Goal: Task Accomplishment & Management: Use online tool/utility

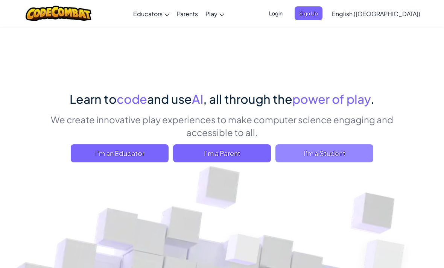
click at [300, 156] on span "I'm a Student" at bounding box center [324, 153] width 98 height 18
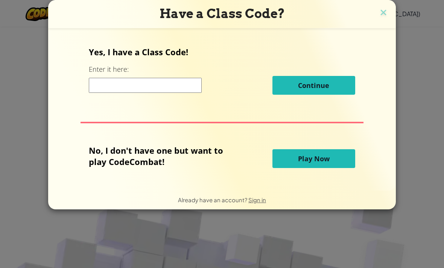
click at [318, 163] on span "Play Now" at bounding box center [314, 158] width 32 height 9
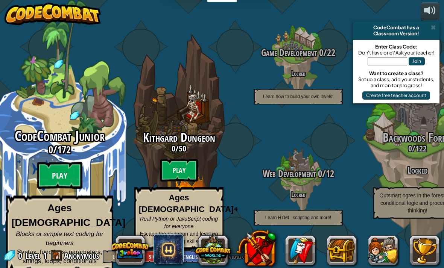
click at [59, 170] on btn "Play" at bounding box center [59, 175] width 45 height 27
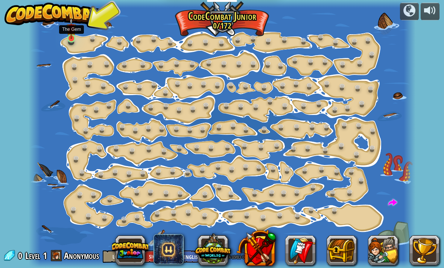
click at [73, 38] on img at bounding box center [71, 28] width 9 height 21
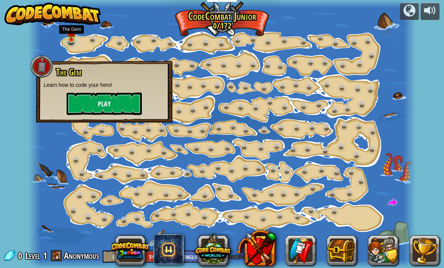
click at [80, 109] on button "Play" at bounding box center [104, 103] width 75 height 23
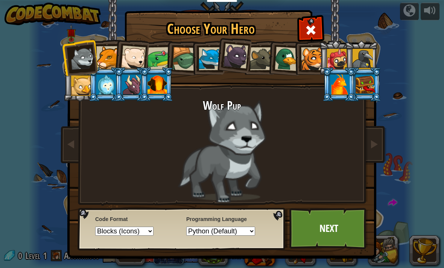
click at [101, 56] on div at bounding box center [107, 57] width 23 height 23
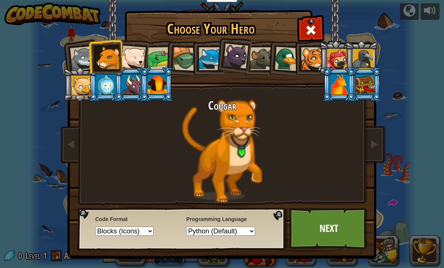
click at [129, 59] on div at bounding box center [133, 57] width 25 height 25
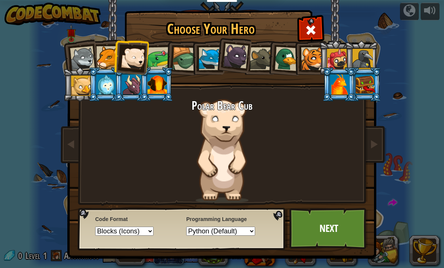
click at [155, 62] on div at bounding box center [158, 58] width 23 height 23
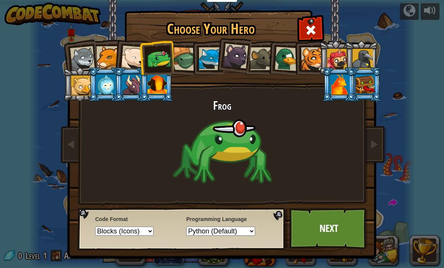
click at [190, 59] on div at bounding box center [184, 59] width 24 height 24
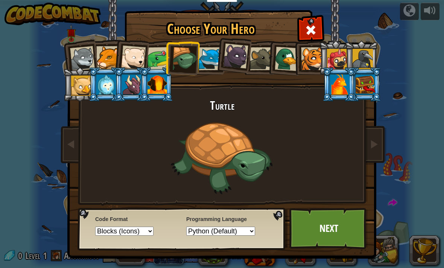
click at [212, 56] on div at bounding box center [209, 58] width 23 height 23
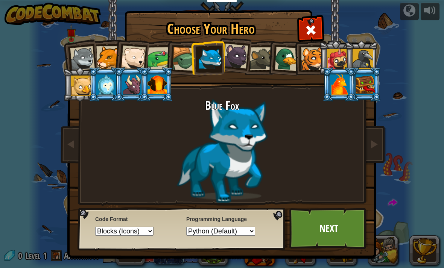
click at [235, 60] on div at bounding box center [235, 56] width 25 height 25
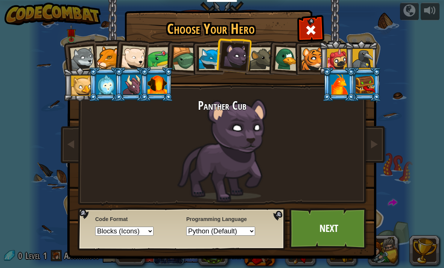
click at [259, 52] on div at bounding box center [261, 58] width 23 height 23
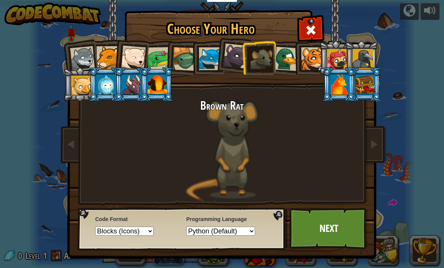
click at [286, 50] on div at bounding box center [286, 59] width 24 height 24
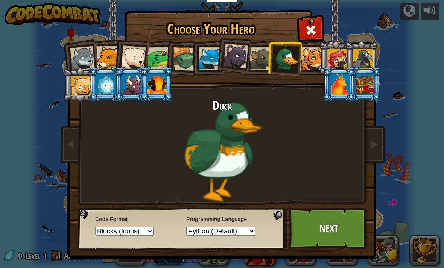
click at [310, 56] on div at bounding box center [312, 58] width 23 height 23
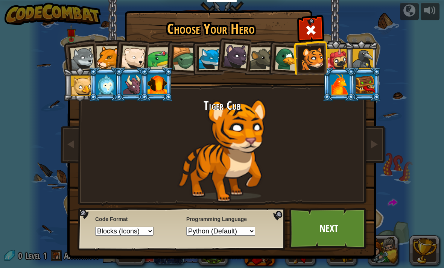
click at [338, 61] on div at bounding box center [337, 59] width 20 height 20
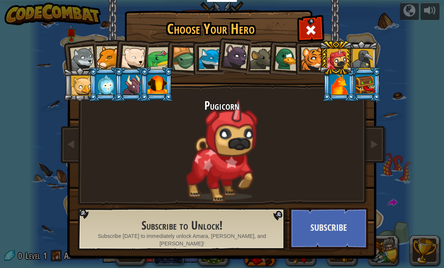
click at [357, 56] on div at bounding box center [362, 59] width 20 height 20
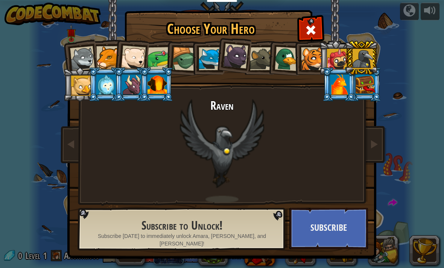
click at [354, 82] on li at bounding box center [364, 84] width 34 height 34
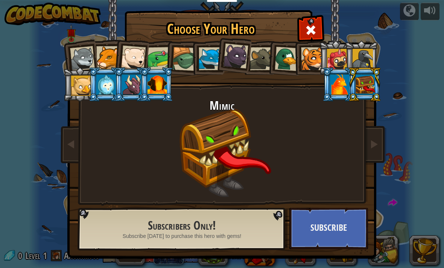
click at [349, 95] on div at bounding box center [340, 84] width 20 height 20
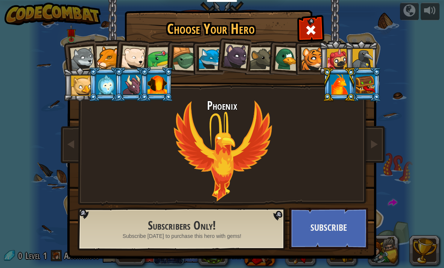
click at [77, 84] on div at bounding box center [81, 86] width 20 height 20
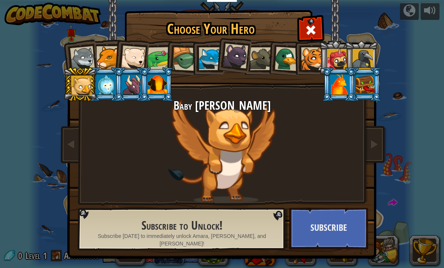
click at [98, 88] on div at bounding box center [106, 84] width 20 height 20
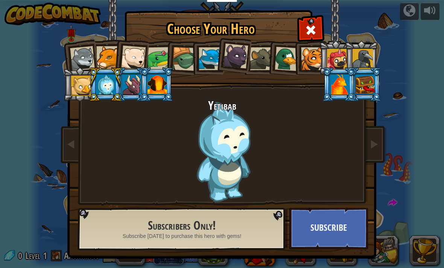
click at [157, 87] on div at bounding box center [157, 84] width 20 height 20
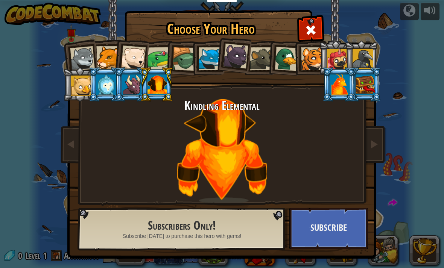
click at [153, 59] on div at bounding box center [158, 58] width 23 height 23
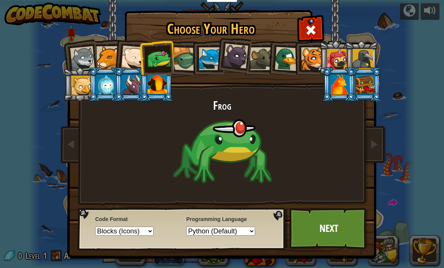
click at [284, 57] on div at bounding box center [286, 59] width 24 height 24
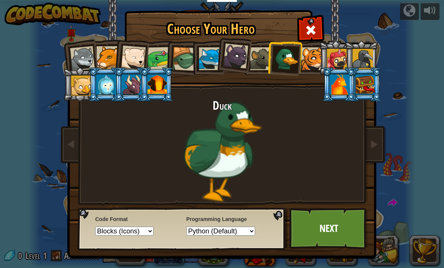
click at [308, 56] on div at bounding box center [312, 58] width 23 height 23
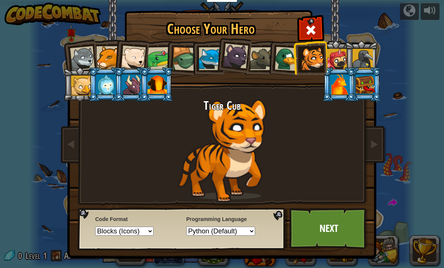
click at [78, 58] on div at bounding box center [82, 58] width 25 height 25
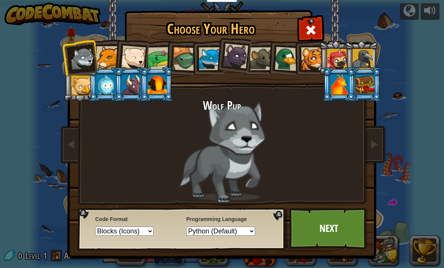
click at [101, 236] on select "Text code Blocks and code Blocks Blocks (Icons)" at bounding box center [124, 231] width 58 height 9
click at [111, 60] on div at bounding box center [107, 57] width 23 height 23
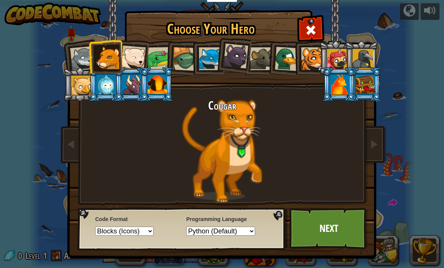
click at [201, 234] on select "Python (Default) JavaScript Lua C++ Java (Experimental)" at bounding box center [220, 231] width 69 height 9
click at [139, 64] on div at bounding box center [133, 57] width 25 height 25
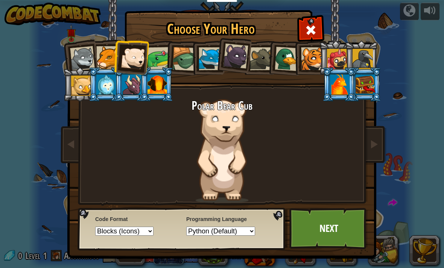
click at [152, 55] on div at bounding box center [158, 58] width 23 height 23
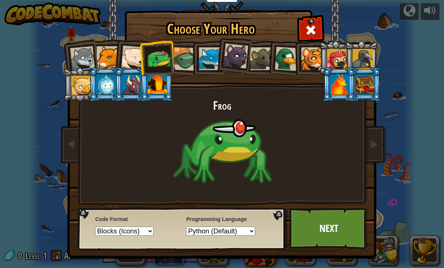
click at [180, 61] on div at bounding box center [184, 59] width 24 height 24
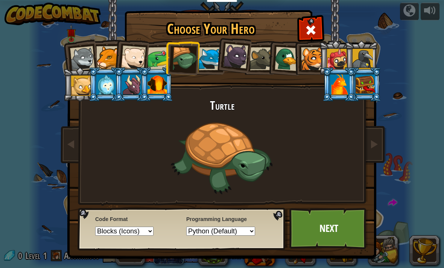
click at [279, 67] on div at bounding box center [286, 59] width 24 height 24
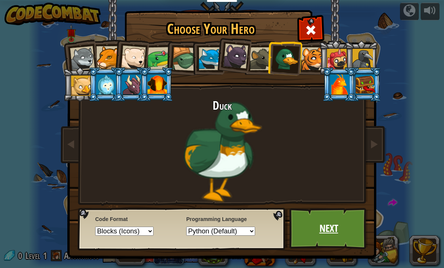
click at [336, 221] on link "Next" at bounding box center [328, 228] width 79 height 41
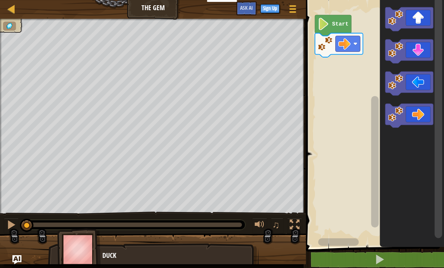
click at [326, 29] on image "Blockly Workspace" at bounding box center [323, 24] width 12 height 12
click at [330, 21] on icon "Blockly Workspace" at bounding box center [333, 25] width 36 height 21
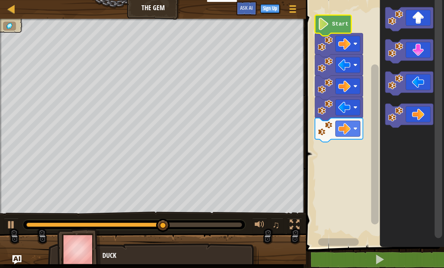
click at [328, 21] on image "Blockly Workspace" at bounding box center [323, 24] width 12 height 12
click at [327, 26] on image "Blockly Workspace" at bounding box center [323, 24] width 12 height 12
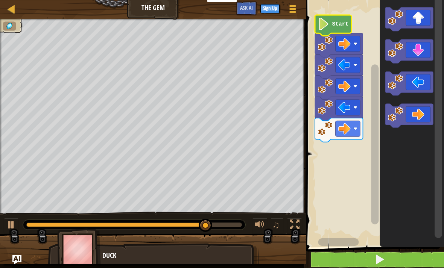
click at [367, 264] on button at bounding box center [379, 259] width 140 height 17
click at [336, 260] on button at bounding box center [379, 259] width 140 height 17
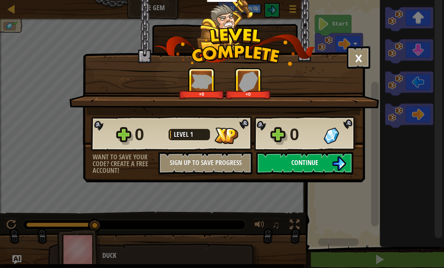
click at [282, 164] on button "Continue" at bounding box center [304, 163] width 97 height 23
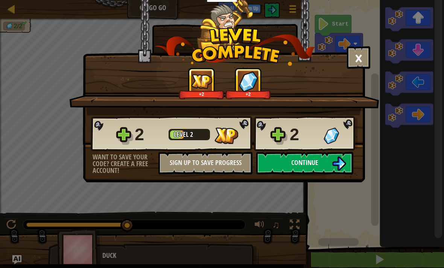
click at [267, 163] on button "Continue" at bounding box center [304, 163] width 97 height 23
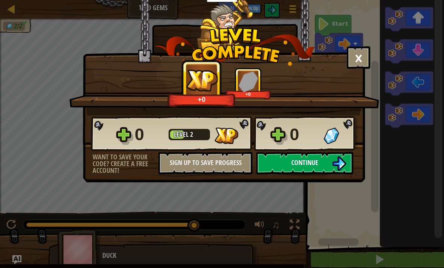
click at [270, 163] on button "Continue" at bounding box center [304, 163] width 97 height 23
click at [294, 171] on button "Continue" at bounding box center [304, 163] width 97 height 23
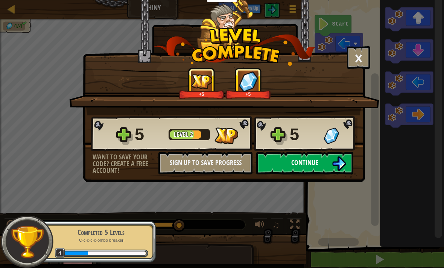
click at [309, 171] on button "Continue" at bounding box center [304, 163] width 97 height 23
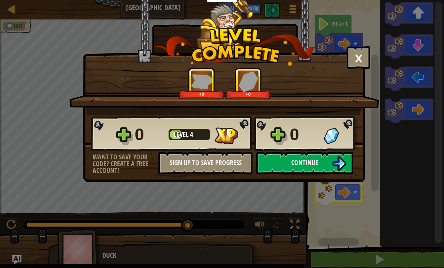
click at [333, 167] on img at bounding box center [339, 163] width 14 height 14
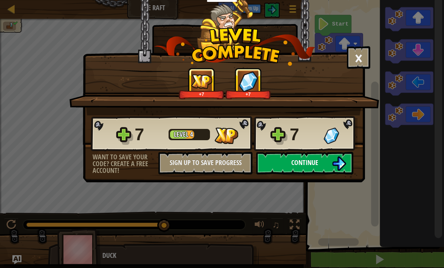
click at [292, 170] on button "Continue" at bounding box center [304, 163] width 97 height 23
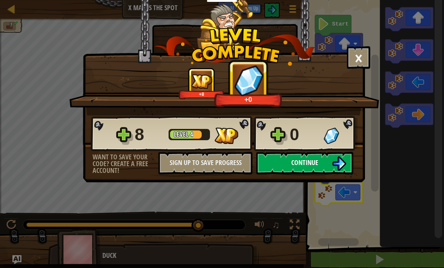
click at [289, 156] on button "Continue" at bounding box center [304, 163] width 97 height 23
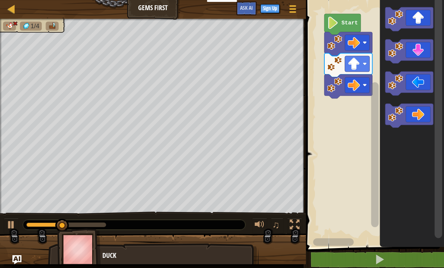
click at [351, 173] on rect "Blockly Workspace" at bounding box center [373, 121] width 140 height 251
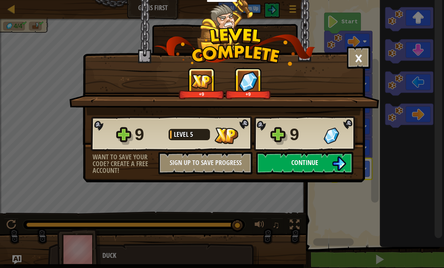
click at [303, 162] on span "Continue" at bounding box center [304, 162] width 27 height 9
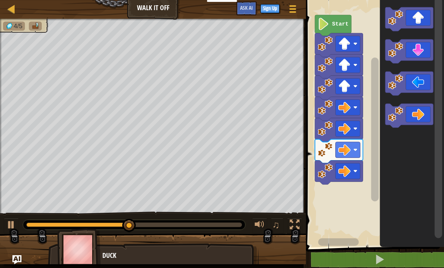
click at [324, 18] on icon "Blockly Workspace" at bounding box center [333, 25] width 36 height 21
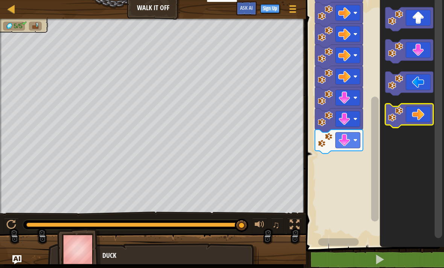
click at [411, 108] on icon "Blockly Workspace" at bounding box center [409, 116] width 48 height 24
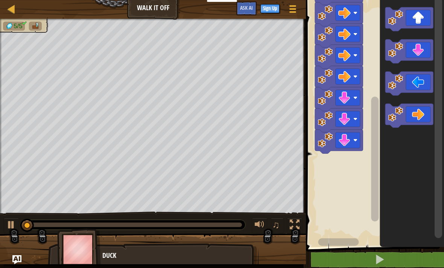
click at [416, 85] on icon "Blockly Workspace" at bounding box center [409, 83] width 48 height 24
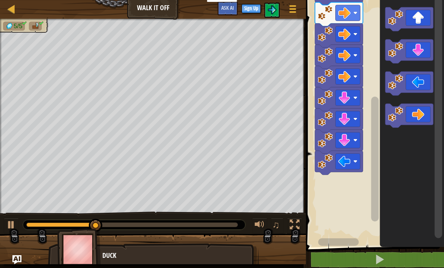
click at [156, 15] on div "Map Walk It Off Game Menu Sign Up Ask AI" at bounding box center [153, 9] width 306 height 19
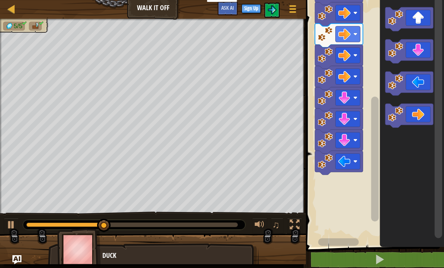
click at [162, 11] on div "Map Walk It Off Game Menu Sign Up Ask AI" at bounding box center [153, 9] width 306 height 19
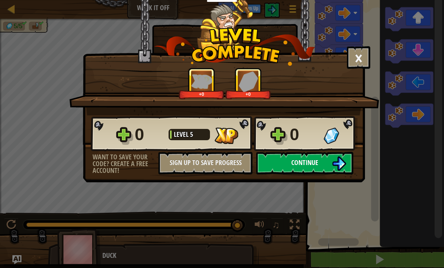
click at [290, 167] on button "Continue" at bounding box center [304, 163] width 97 height 23
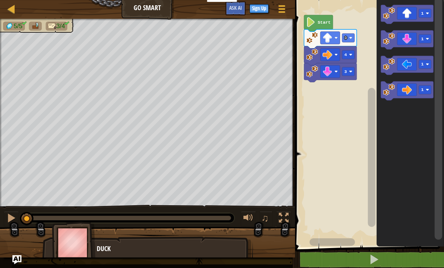
click at [321, 11] on rect "Blockly Workspace" at bounding box center [367, 121] width 151 height 251
click at [320, 21] on rect "Blockly Workspace" at bounding box center [367, 121] width 151 height 251
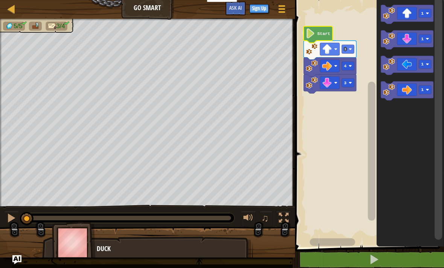
click at [312, 32] on image "Blockly Workspace" at bounding box center [310, 34] width 9 height 10
click at [320, 38] on icon "Blockly Workspace" at bounding box center [317, 34] width 29 height 17
click at [307, 33] on image "Blockly Workspace" at bounding box center [310, 34] width 9 height 10
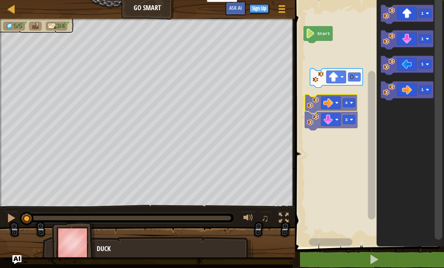
click at [340, 93] on rect "Blockly Workspace" at bounding box center [367, 121] width 151 height 251
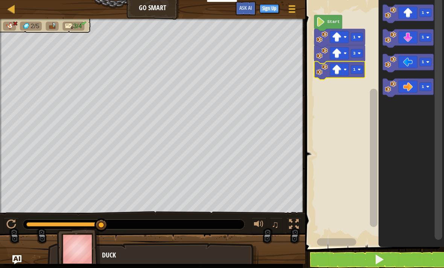
click at [339, 67] on image "Blockly Workspace" at bounding box center [336, 69] width 9 height 9
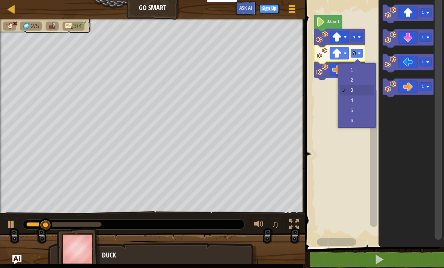
click at [357, 53] on rect "Blockly Workspace" at bounding box center [357, 53] width 12 height 8
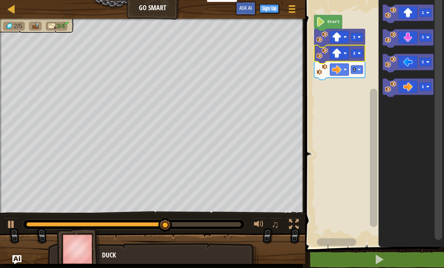
click at [358, 69] on image "Blockly Workspace" at bounding box center [358, 69] width 3 height 3
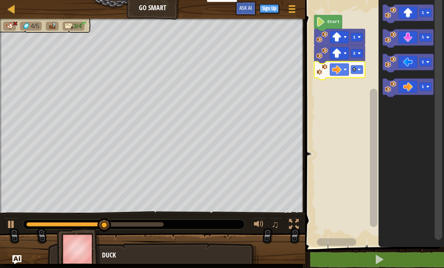
click at [351, 69] on rect "Blockly Workspace" at bounding box center [357, 69] width 12 height 8
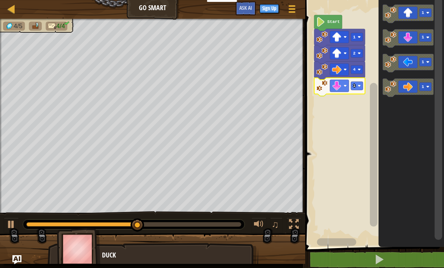
click at [356, 86] on rect "Blockly Workspace" at bounding box center [357, 86] width 12 height 8
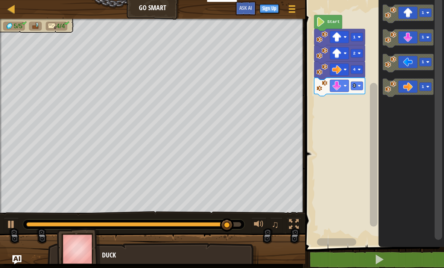
click at [413, 60] on icon "Blockly Workspace" at bounding box center [407, 63] width 51 height 18
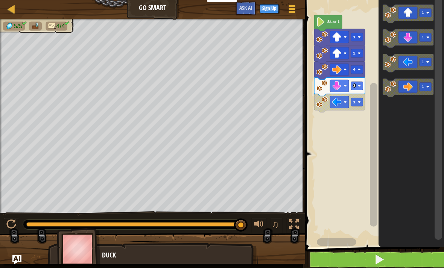
click at [378, 266] on button at bounding box center [378, 259] width 141 height 17
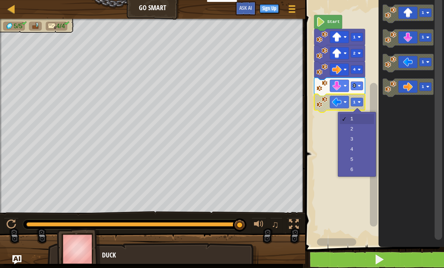
click at [360, 104] on rect "Blockly Workspace" at bounding box center [357, 102] width 12 height 8
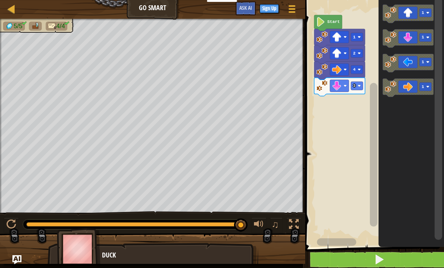
click at [412, 62] on icon "Blockly Workspace" at bounding box center [407, 63] width 51 height 18
click at [427, 10] on rect "Blockly Workspace" at bounding box center [425, 13] width 12 height 8
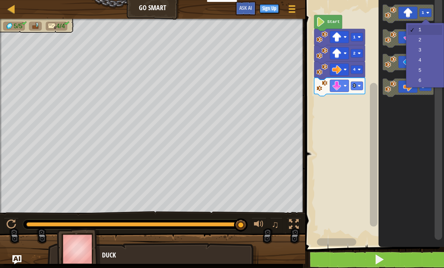
click at [378, 114] on rect "Blockly Workspace" at bounding box center [373, 121] width 141 height 251
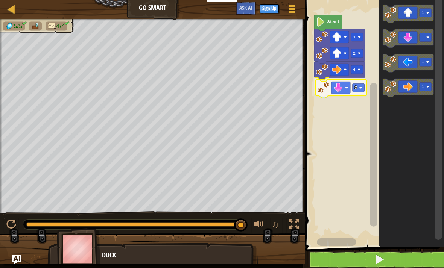
click at [345, 93] on icon "Blockly Workspace" at bounding box center [340, 89] width 51 height 18
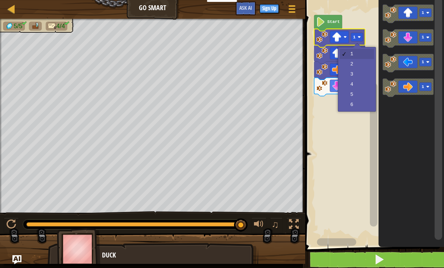
click at [354, 37] on text "1" at bounding box center [354, 37] width 3 height 5
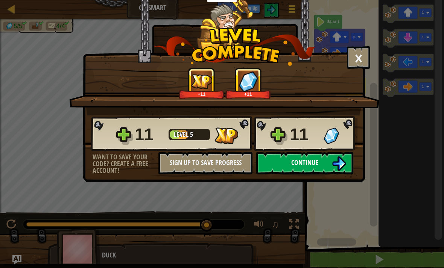
click at [273, 165] on button "Continue" at bounding box center [304, 163] width 97 height 23
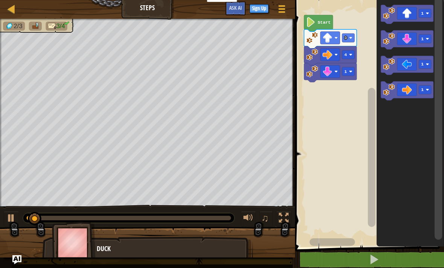
click at [355, 68] on icon "Blockly Workspace" at bounding box center [330, 72] width 53 height 19
click at [347, 70] on text "1" at bounding box center [345, 71] width 3 height 5
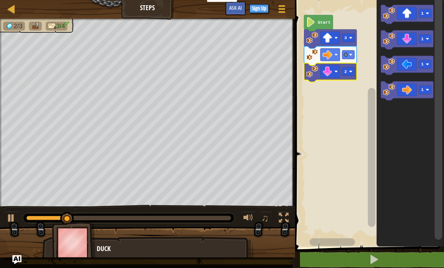
click at [351, 73] on image "Blockly Workspace" at bounding box center [350, 71] width 3 height 3
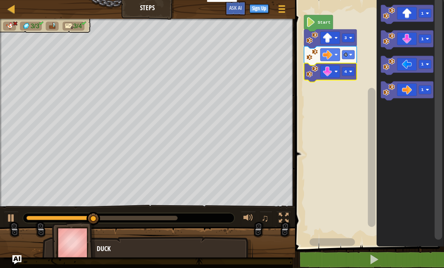
click at [351, 70] on image "Blockly Workspace" at bounding box center [350, 71] width 3 height 3
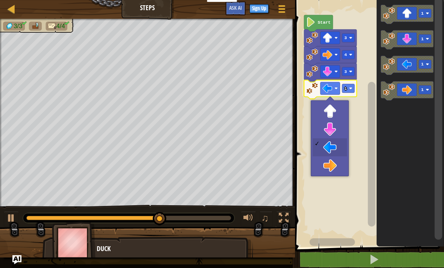
click at [333, 90] on rect "Blockly Workspace" at bounding box center [330, 88] width 20 height 12
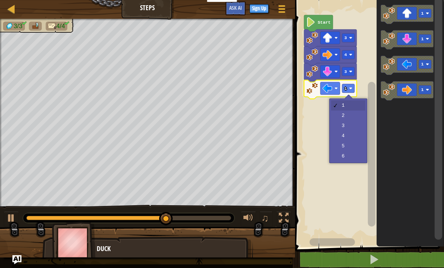
click at [353, 87] on rect "Blockly Workspace" at bounding box center [348, 88] width 12 height 9
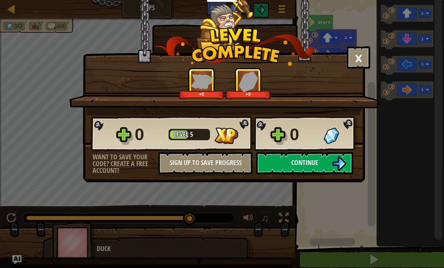
click at [302, 163] on span "Continue" at bounding box center [304, 162] width 27 height 9
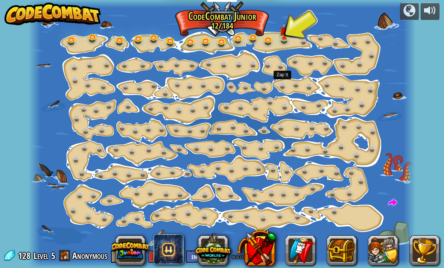
click at [285, 90] on link at bounding box center [284, 85] width 15 height 15
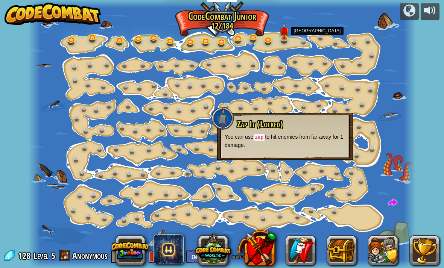
click at [305, 46] on link at bounding box center [304, 41] width 15 height 15
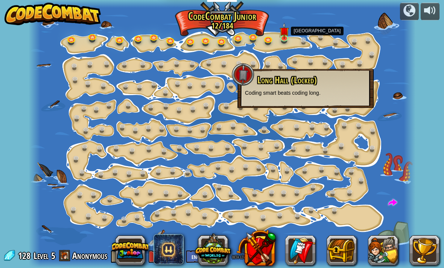
click at [307, 39] on link at bounding box center [304, 41] width 15 height 15
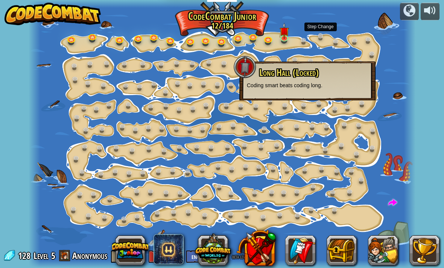
click at [326, 36] on link at bounding box center [322, 37] width 15 height 15
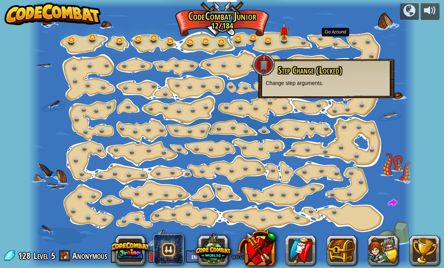
click at [339, 41] on link at bounding box center [337, 42] width 15 height 15
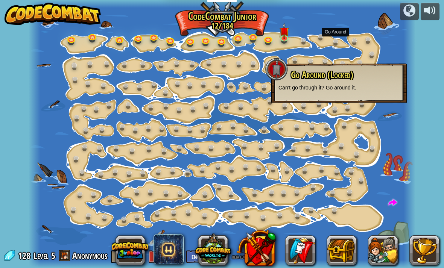
click at [76, 62] on link at bounding box center [75, 66] width 15 height 15
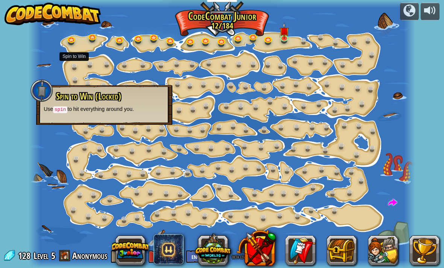
click at [243, 112] on link at bounding box center [242, 106] width 15 height 15
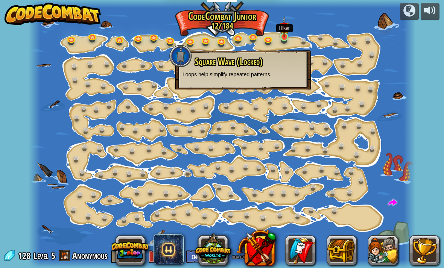
click at [285, 38] on img at bounding box center [283, 26] width 9 height 21
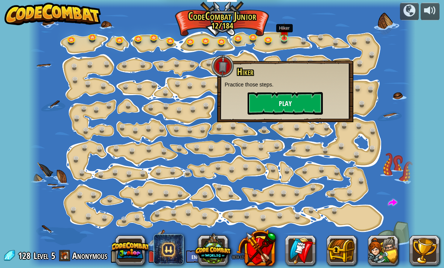
click at [292, 97] on button "Play" at bounding box center [284, 103] width 75 height 23
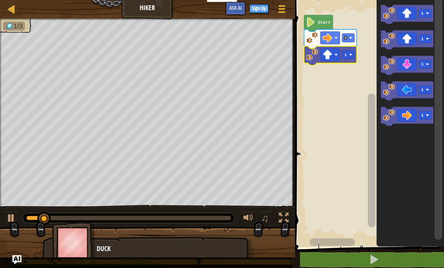
click at [348, 55] on rect "Blockly Workspace" at bounding box center [348, 54] width 12 height 9
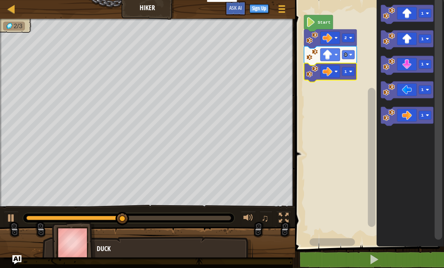
click at [346, 71] on text "1" at bounding box center [345, 71] width 3 height 5
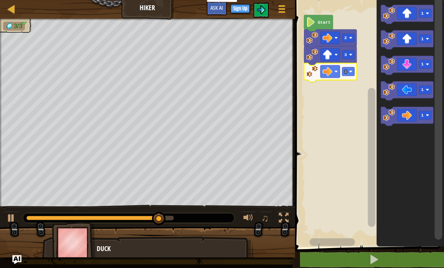
click at [346, 72] on text "3" at bounding box center [345, 71] width 3 height 5
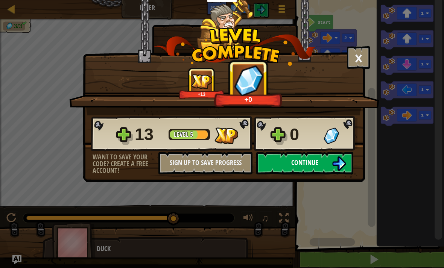
click at [324, 163] on button "Continue" at bounding box center [304, 163] width 97 height 23
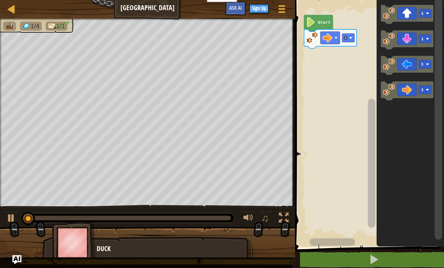
click at [347, 36] on rect "Blockly Workspace" at bounding box center [348, 37] width 12 height 9
click at [350, 39] on image "Blockly Workspace" at bounding box center [350, 37] width 3 height 3
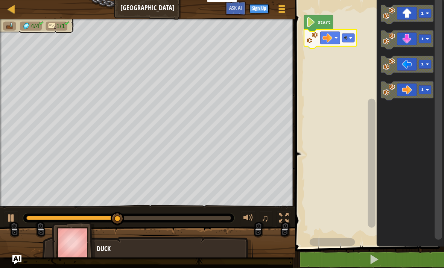
click at [348, 37] on rect "Blockly Workspace" at bounding box center [348, 37] width 12 height 9
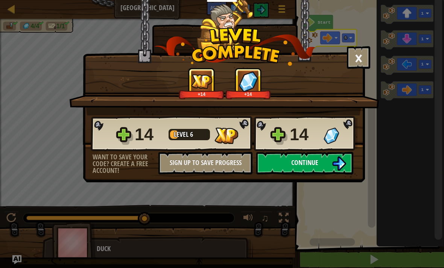
click at [313, 162] on span "Continue" at bounding box center [304, 162] width 27 height 9
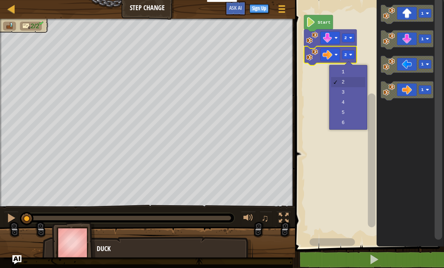
click at [351, 54] on image "Blockly Workspace" at bounding box center [350, 54] width 3 height 3
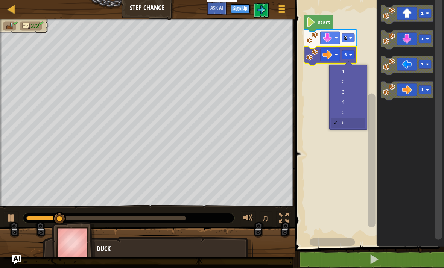
click at [351, 57] on rect "Blockly Workspace" at bounding box center [348, 54] width 12 height 9
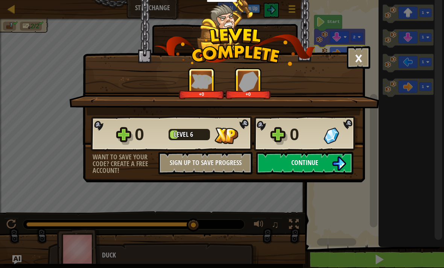
click at [296, 170] on button "Continue" at bounding box center [304, 163] width 97 height 23
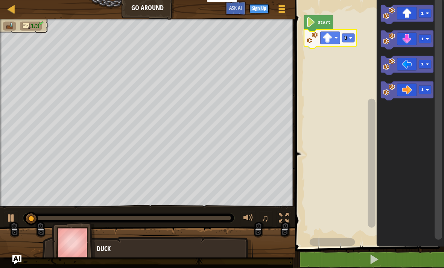
click at [346, 39] on text "1" at bounding box center [345, 37] width 3 height 5
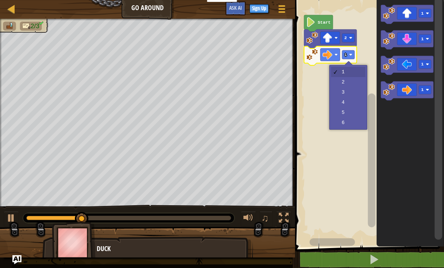
click at [347, 56] on text "1" at bounding box center [345, 54] width 3 height 5
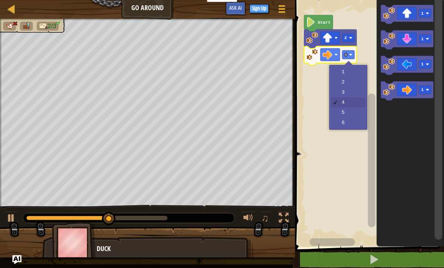
click at [349, 53] on rect "Blockly Workspace" at bounding box center [348, 54] width 12 height 9
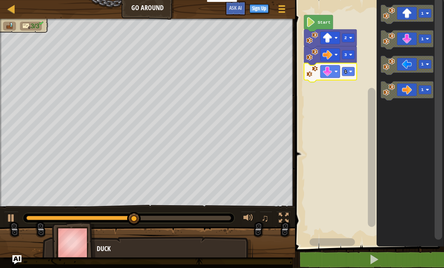
click at [347, 72] on rect "Blockly Workspace" at bounding box center [348, 71] width 12 height 9
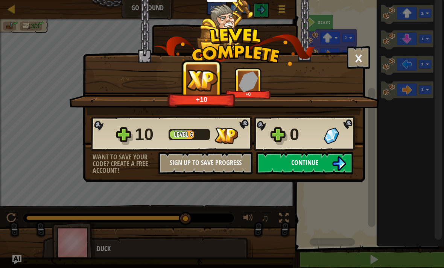
click at [270, 162] on button "Continue" at bounding box center [304, 163] width 97 height 23
